Goal: Task Accomplishment & Management: Complete application form

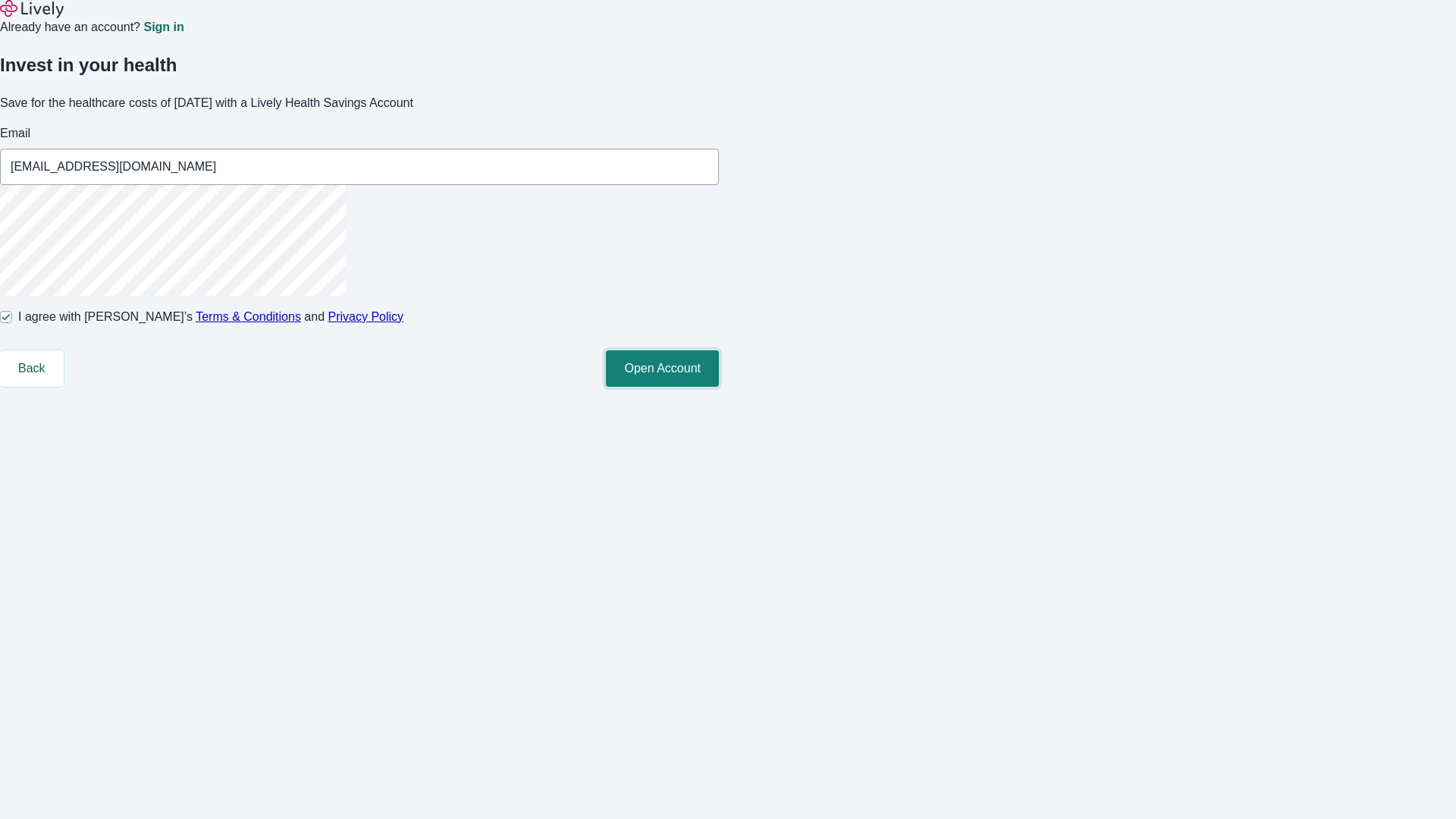
click at [719, 387] on button "Open Account" at bounding box center [662, 368] width 113 height 37
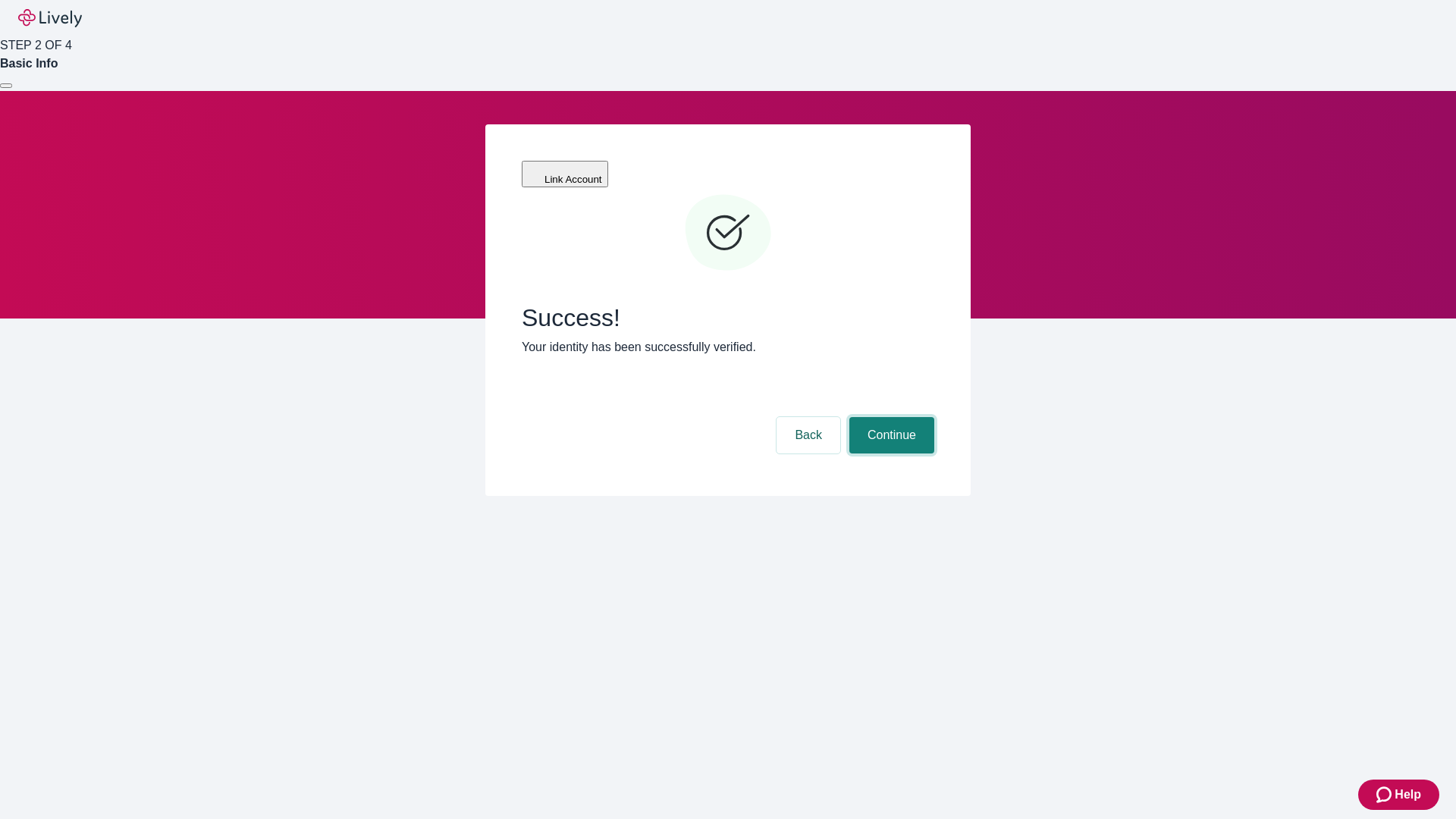
click at [890, 417] on button "Continue" at bounding box center [891, 435] width 85 height 37
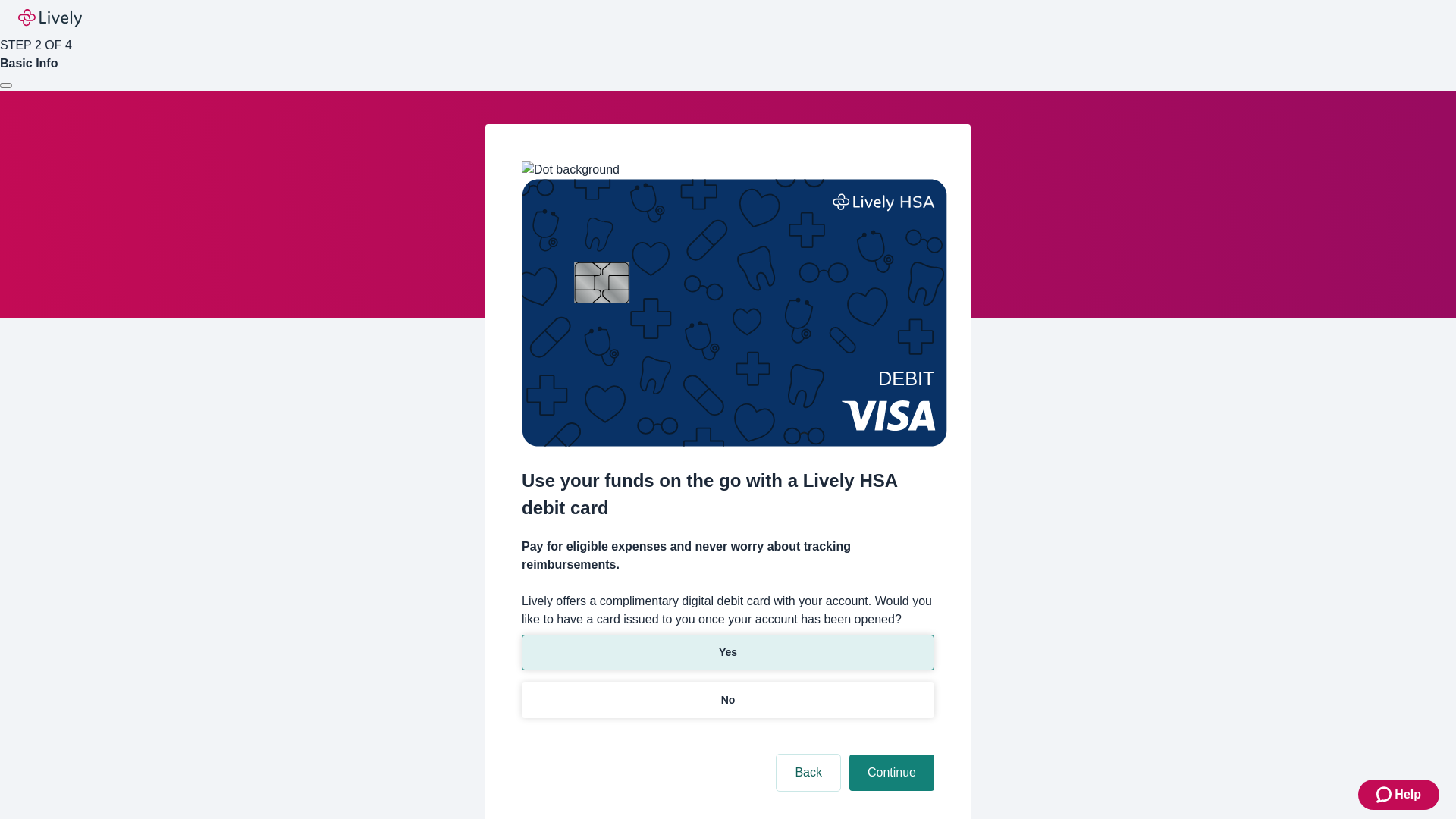
click at [727, 645] on p "Yes" at bounding box center [727, 652] width 18 height 16
click at [890, 755] on button "Continue" at bounding box center [891, 773] width 85 height 37
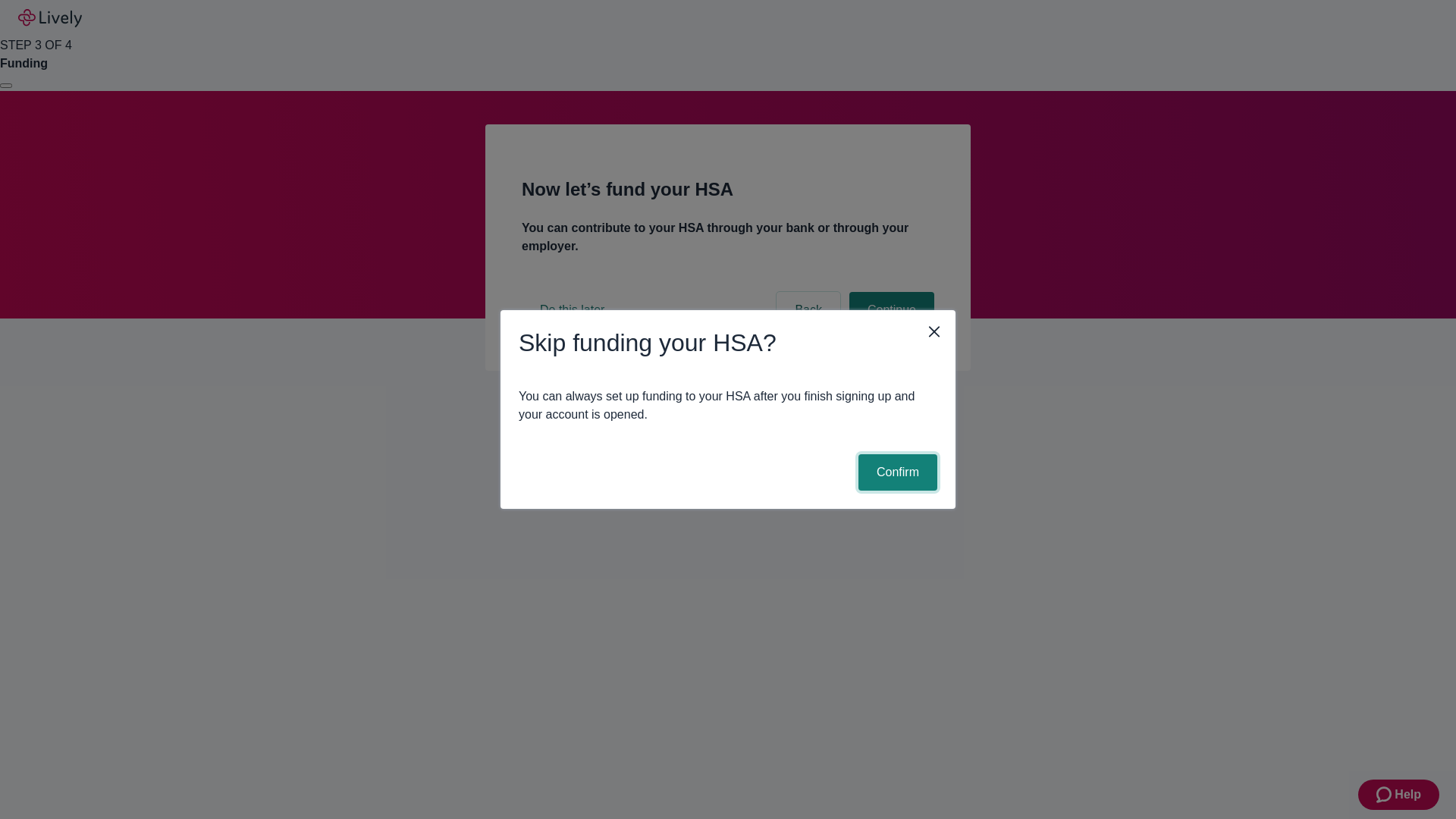
click at [895, 472] on button "Confirm" at bounding box center [898, 472] width 79 height 37
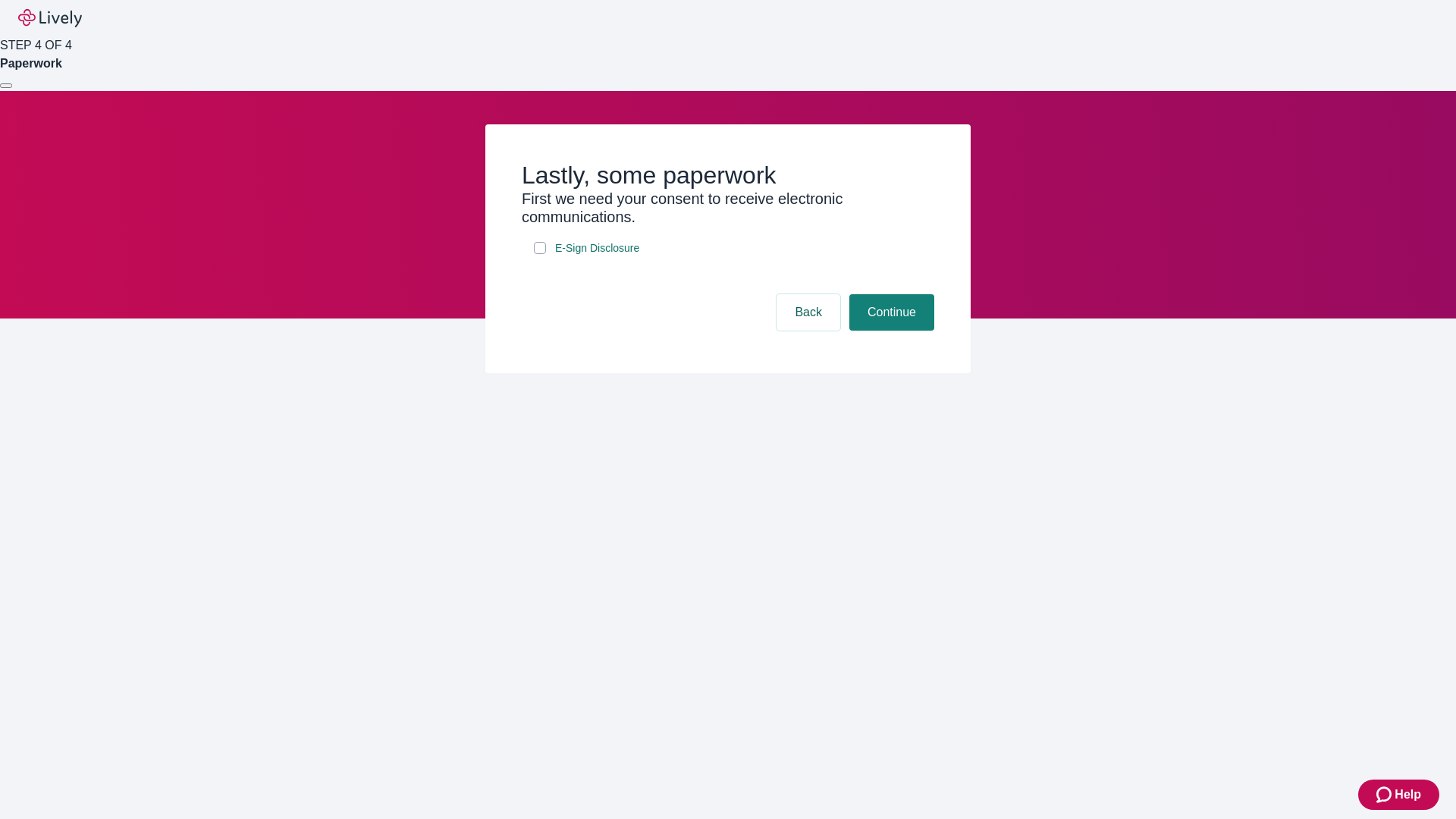
click at [540, 254] on input "E-Sign Disclosure" at bounding box center [540, 248] width 13 height 13
checkbox input "true"
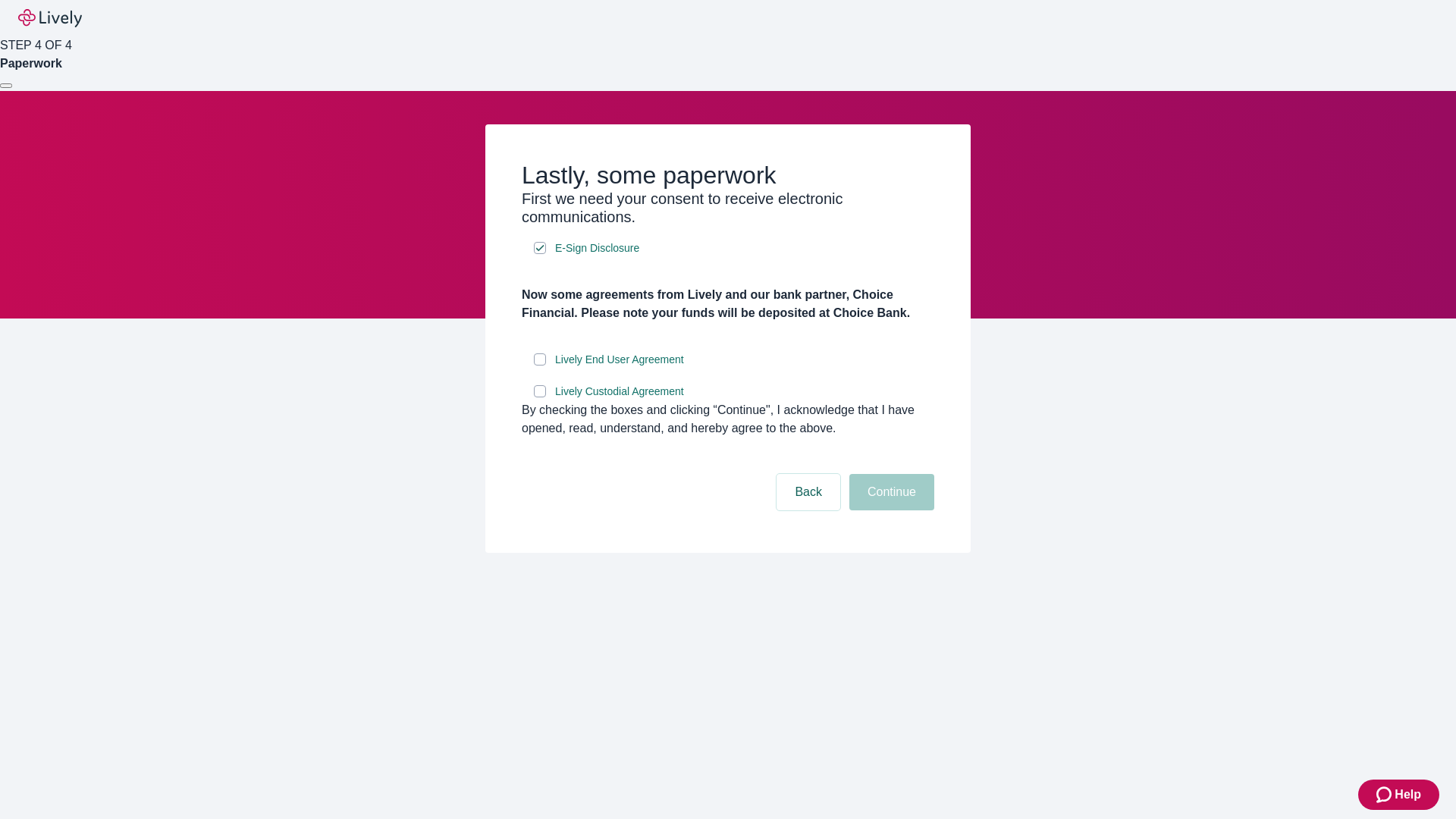
click at [540, 365] on input "Lively End User Agreement" at bounding box center [540, 360] width 13 height 13
checkbox input "true"
click at [540, 397] on input "Lively Custodial Agreement" at bounding box center [540, 392] width 13 height 13
checkbox input "true"
click at [890, 511] on button "Continue" at bounding box center [891, 492] width 85 height 37
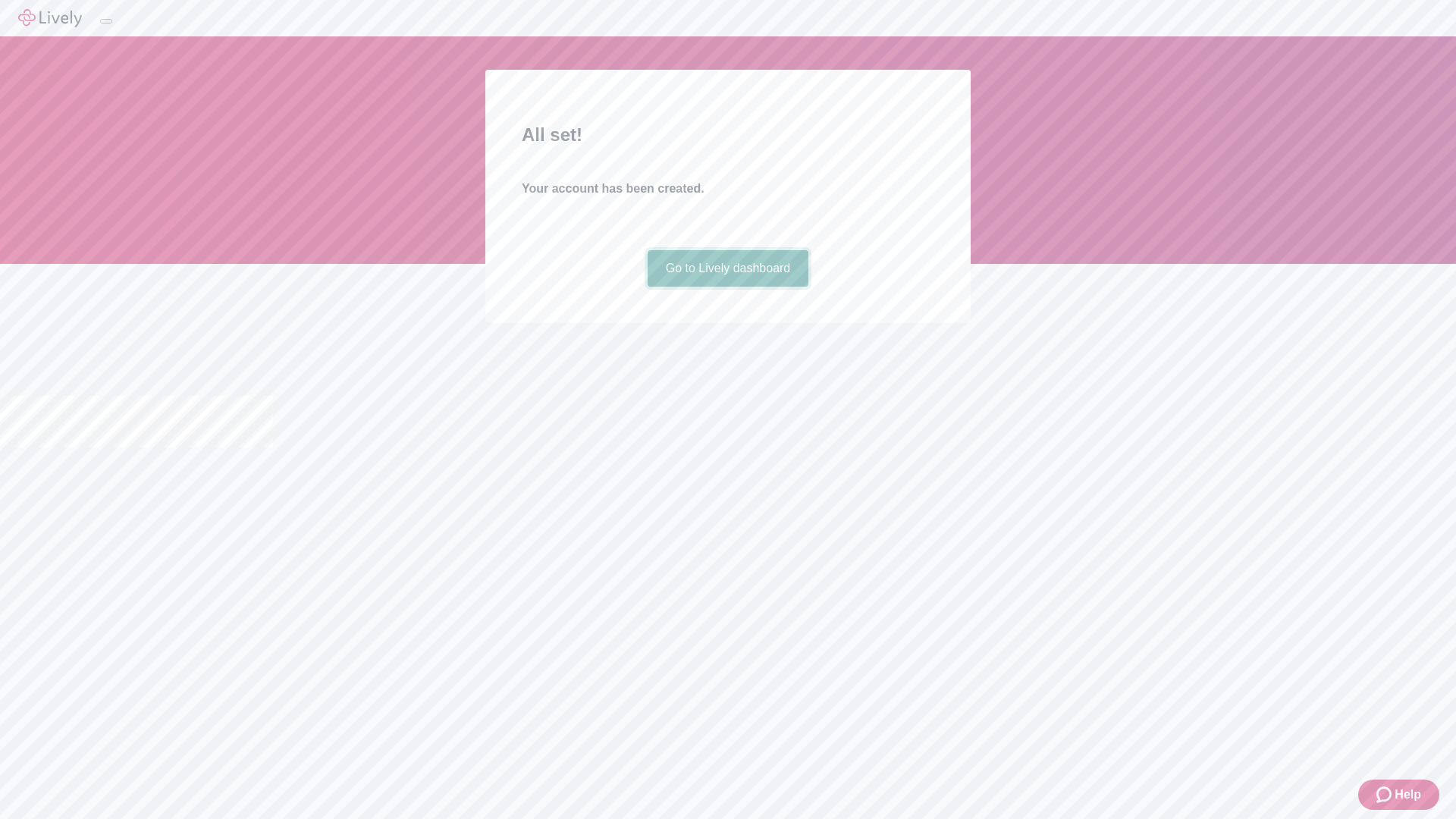
click at [727, 287] on link "Go to Lively dashboard" at bounding box center [728, 268] width 162 height 37
